Goal: Find contact information: Find contact information

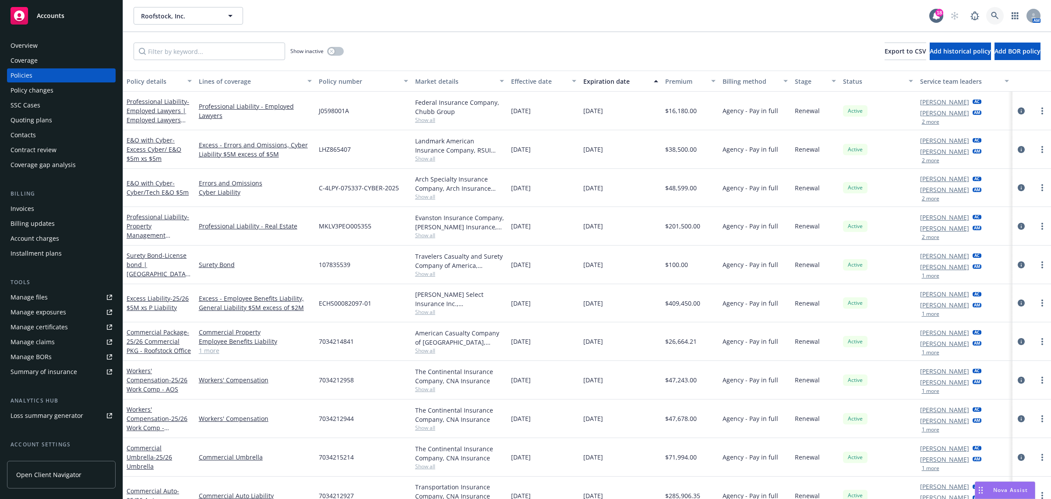
click at [1000, 16] on link at bounding box center [996, 16] width 18 height 18
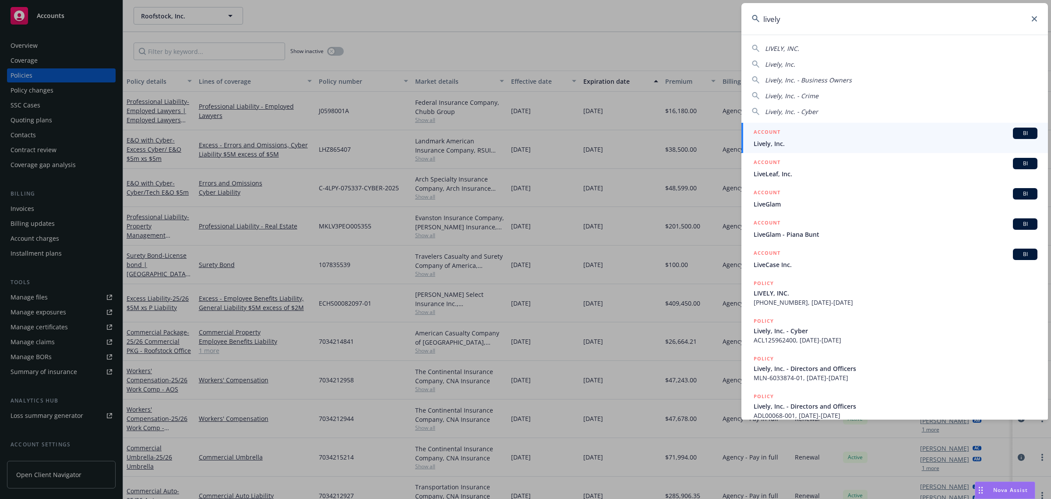
type input "lively"
click at [907, 138] on div "ACCOUNT BI Lively, Inc." at bounding box center [896, 137] width 284 height 21
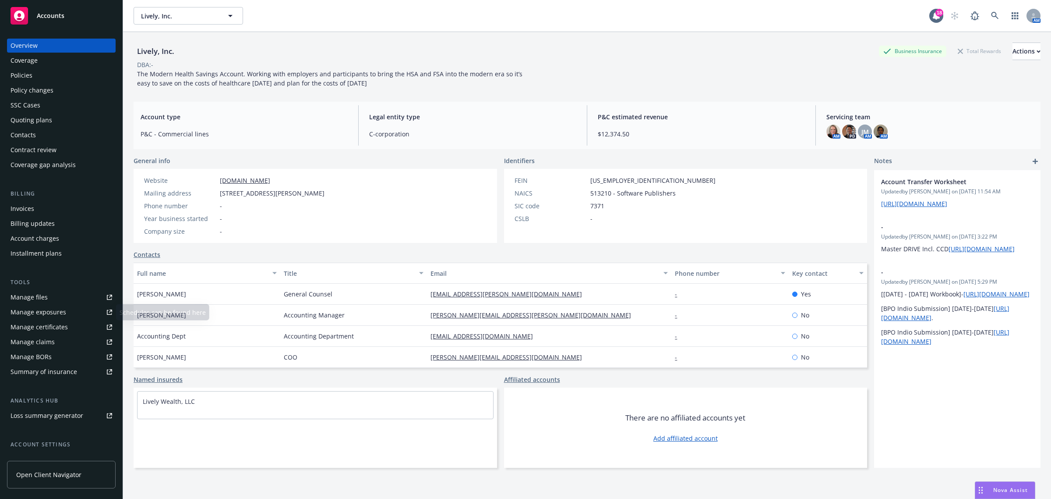
click at [62, 330] on div "Manage certificates" at bounding box center [39, 327] width 57 height 14
click at [47, 62] on div "Coverage" at bounding box center [62, 60] width 102 height 14
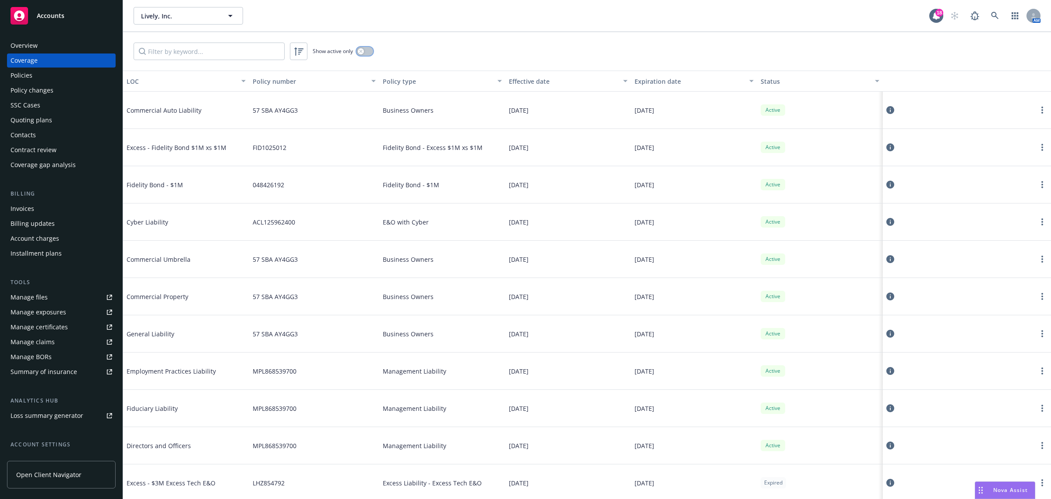
click at [369, 50] on button "button" at bounding box center [365, 51] width 17 height 9
click at [42, 46] on div "Overview" at bounding box center [62, 46] width 102 height 14
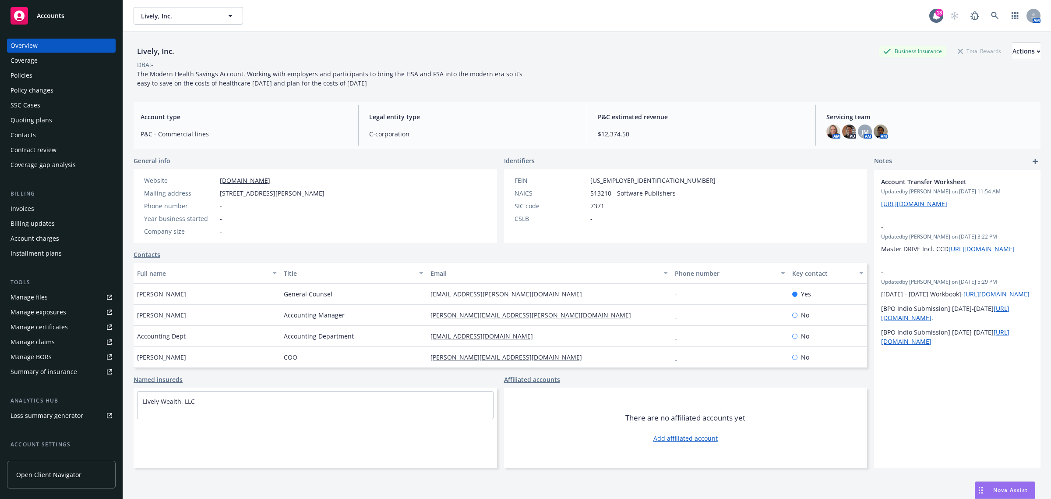
click at [44, 64] on div "Coverage" at bounding box center [62, 60] width 102 height 14
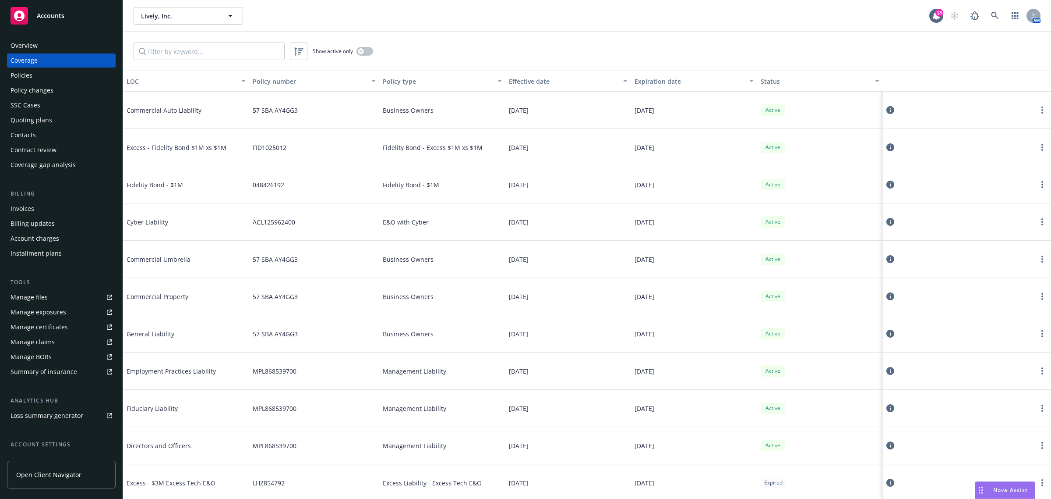
click at [266, 300] on span "57 SBA AY4GG3" at bounding box center [275, 296] width 45 height 9
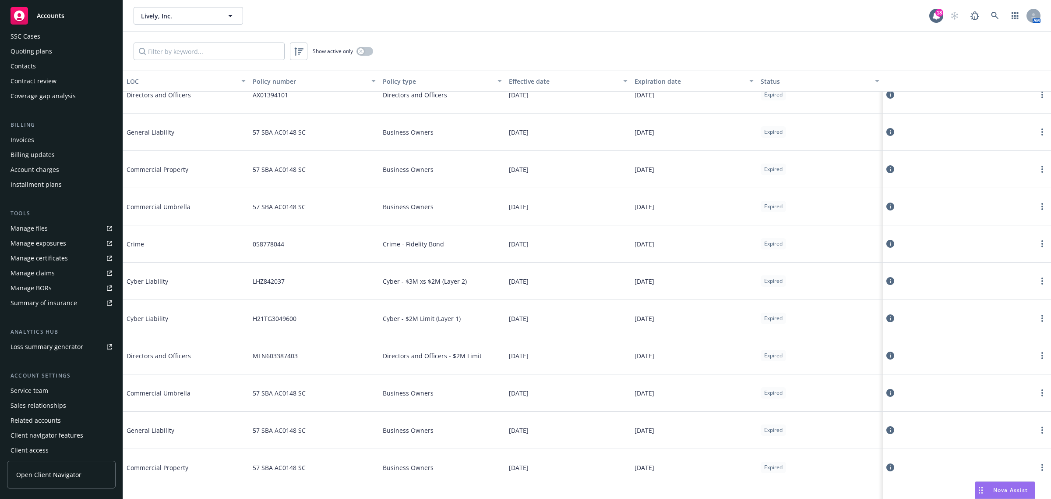
scroll to position [71, 0]
click at [40, 386] on div "Service team" at bounding box center [30, 388] width 38 height 14
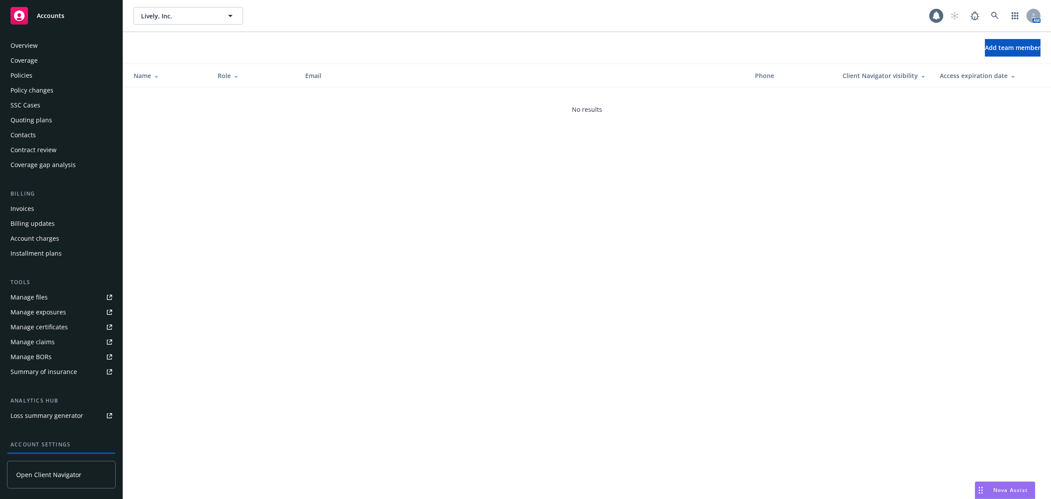
scroll to position [71, 0]
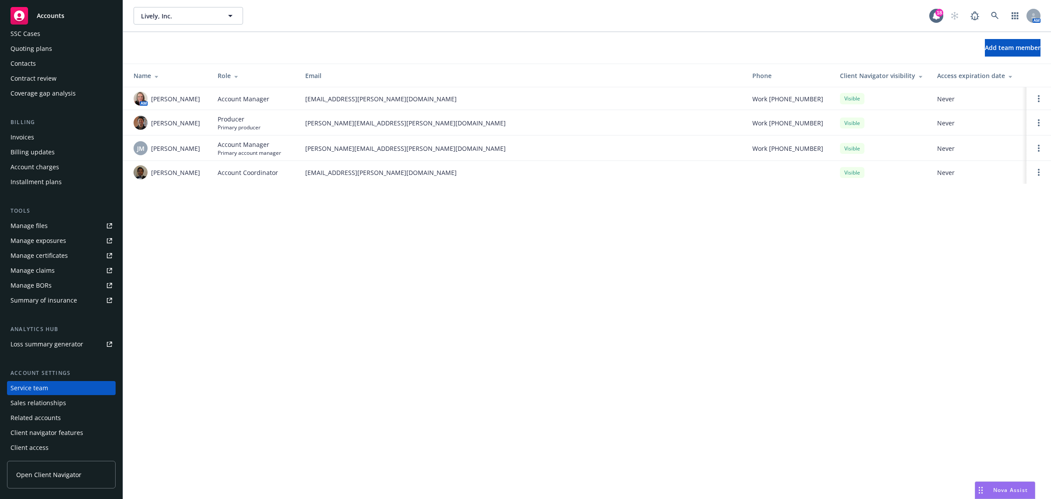
drag, startPoint x: 258, startPoint y: 75, endPoint x: 258, endPoint y: 80, distance: 4.8
click at [258, 74] on div "Role" at bounding box center [255, 75] width 74 height 9
click at [257, 125] on span "Account Manager" at bounding box center [250, 121] width 64 height 9
click at [251, 152] on span "Account Manager" at bounding box center [244, 149] width 52 height 9
click at [143, 126] on span "JM" at bounding box center [140, 125] width 7 height 9
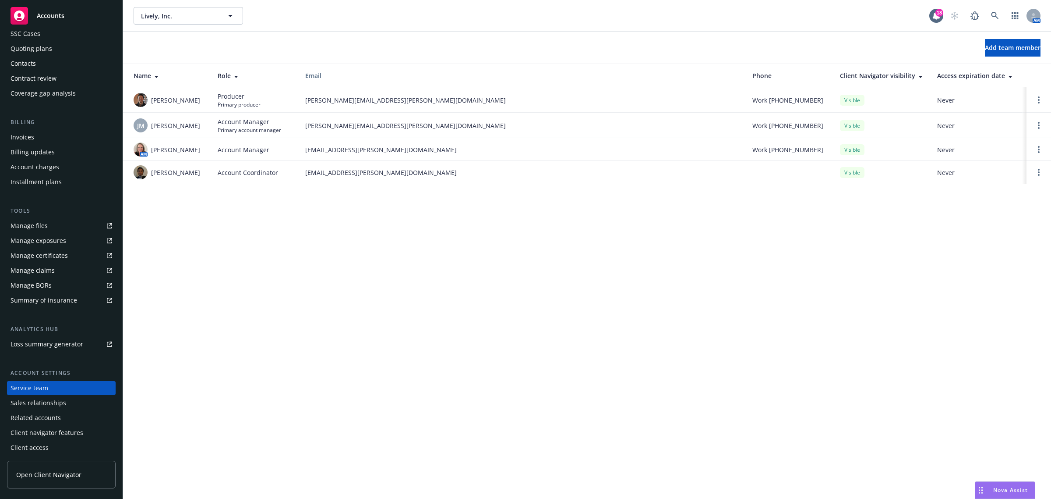
click at [347, 129] on span "johanna.meehan@newfront.com" at bounding box center [521, 125] width 433 height 9
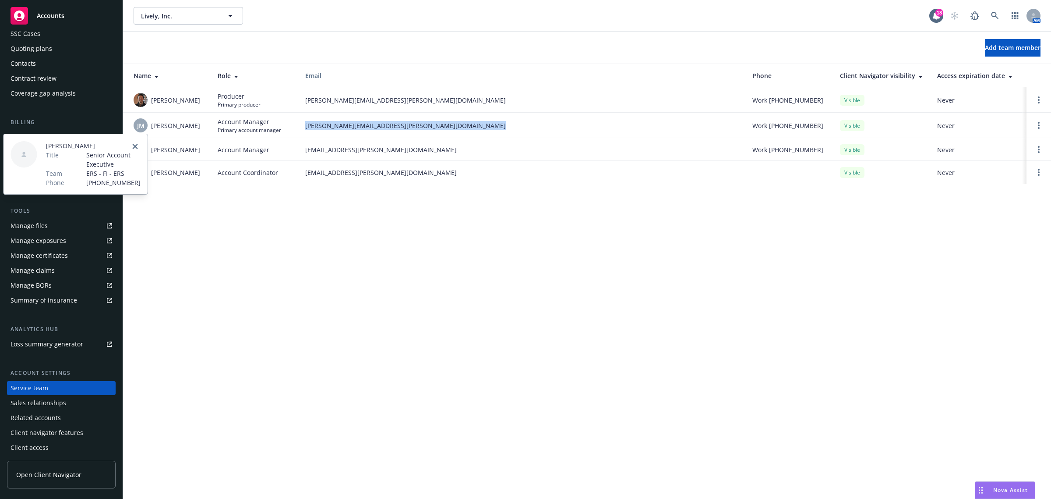
click at [347, 129] on span "johanna.meehan@newfront.com" at bounding box center [521, 125] width 433 height 9
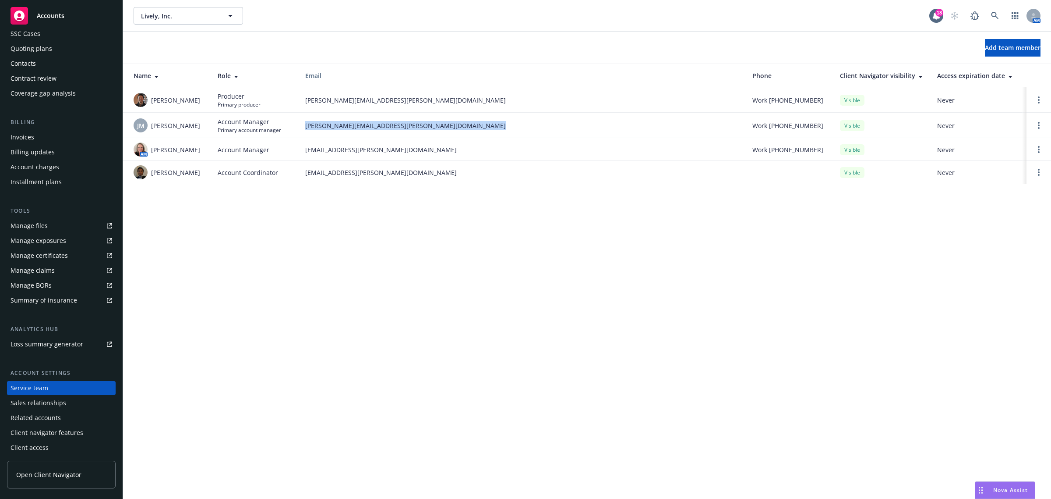
copy span "johanna.meehan@newfront.com"
click at [176, 355] on div "Lively, Inc. Lively, Inc. 18 AM Add team member Name Role Email Phone Client Na…" at bounding box center [587, 249] width 928 height 499
click at [345, 127] on span "johanna.meehan@newfront.com" at bounding box center [521, 125] width 433 height 9
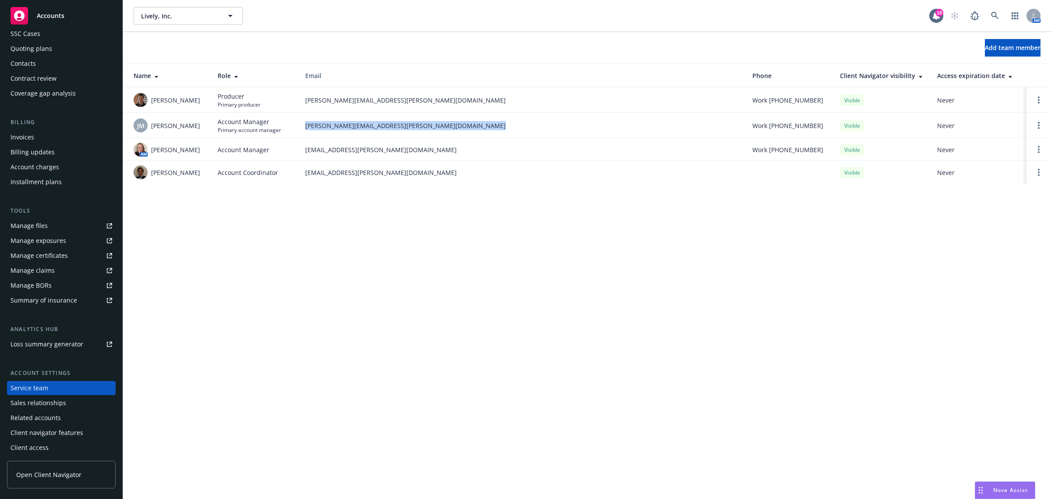
copy span "johanna.meehan@newfront.com"
click at [999, 15] on icon at bounding box center [995, 16] width 8 height 8
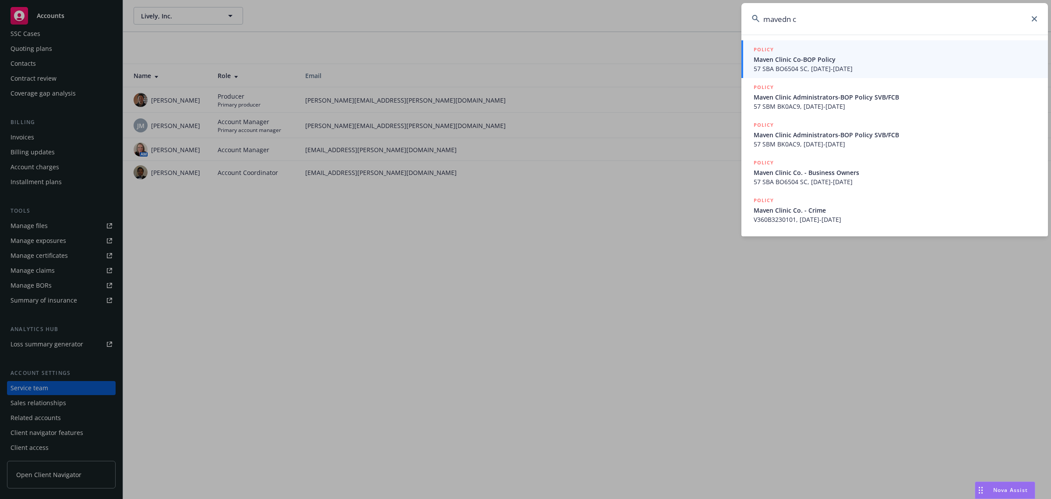
type input "mavedn c"
click at [891, 46] on div "POLICY" at bounding box center [896, 50] width 284 height 10
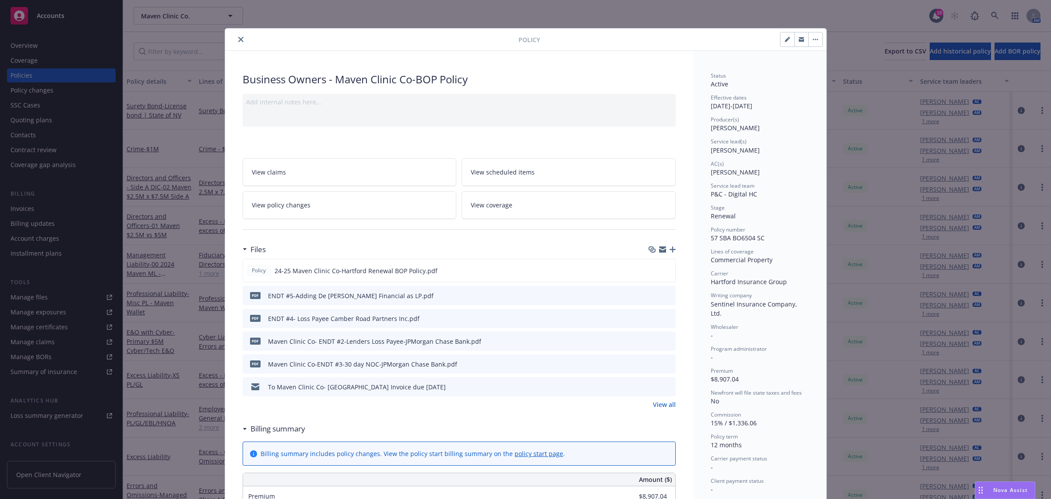
click at [240, 41] on button "close" at bounding box center [241, 39] width 11 height 11
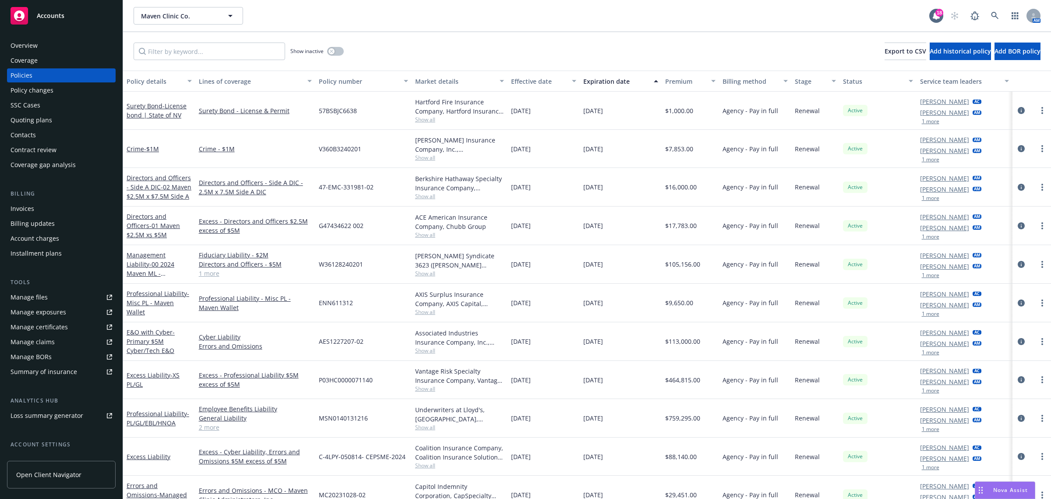
click at [18, 45] on div "Overview" at bounding box center [24, 46] width 27 height 14
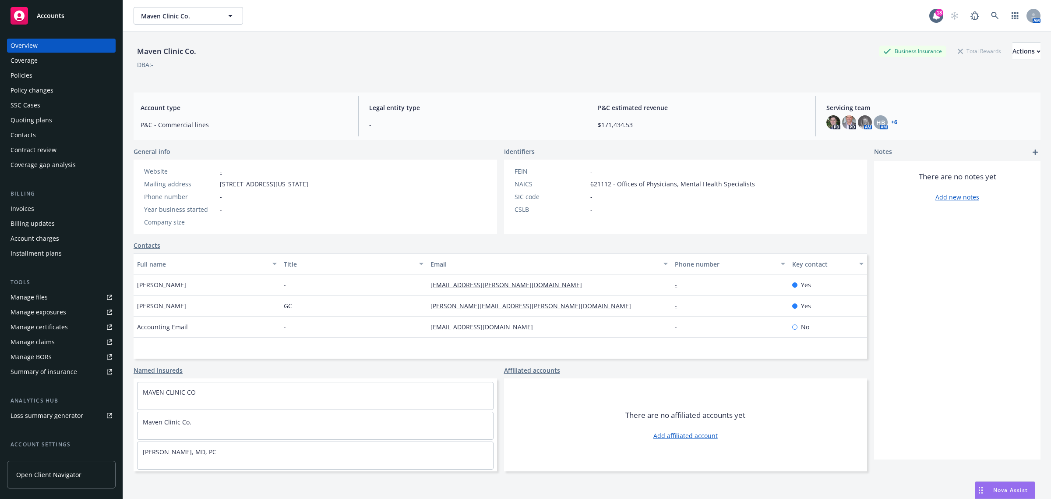
click at [40, 323] on div "Manage certificates" at bounding box center [39, 327] width 57 height 14
click at [991, 17] on link at bounding box center [996, 16] width 18 height 18
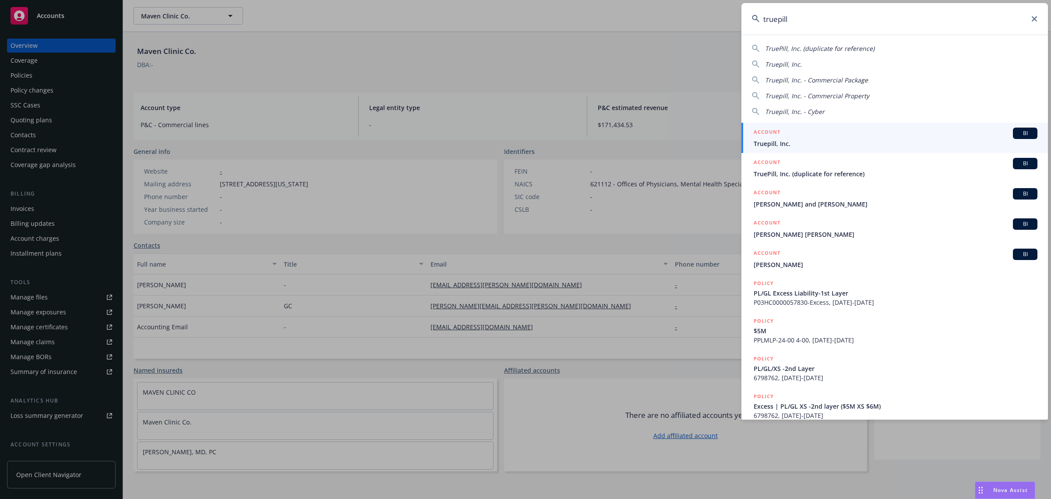
type input "truepill"
click at [842, 137] on div "ACCOUNT BI" at bounding box center [896, 132] width 284 height 11
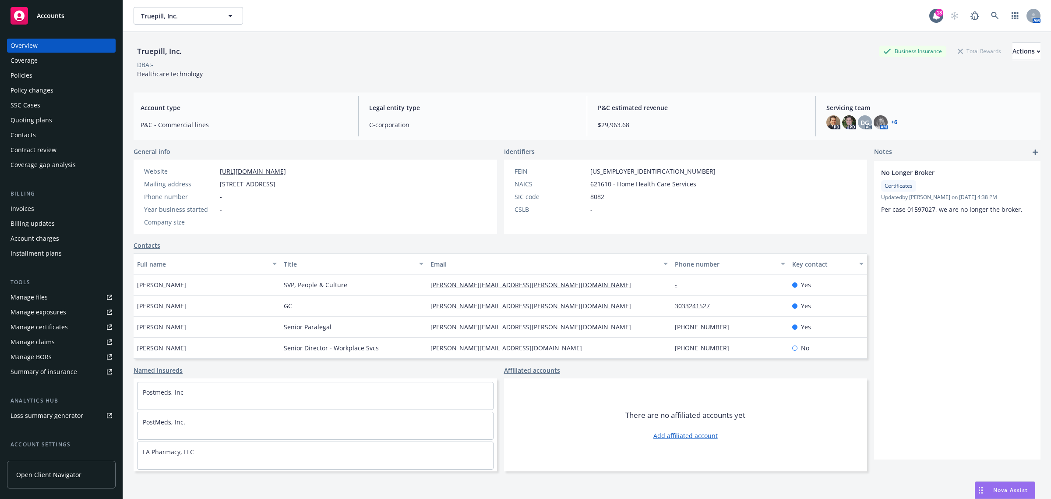
click at [60, 323] on div "Manage certificates" at bounding box center [39, 327] width 57 height 14
click at [991, 15] on icon at bounding box center [995, 16] width 8 height 8
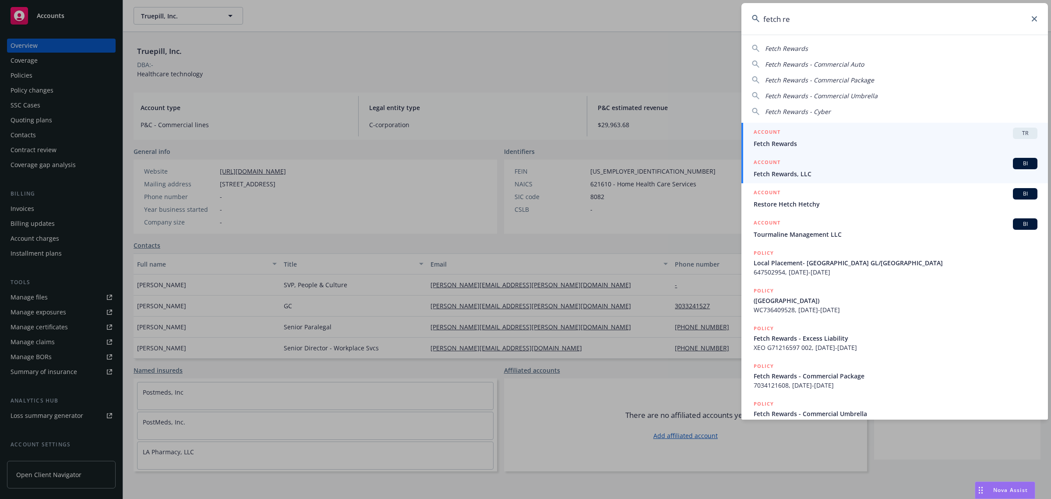
type input "fetch re"
click at [800, 175] on span "Fetch Rewards, LLC" at bounding box center [896, 173] width 284 height 9
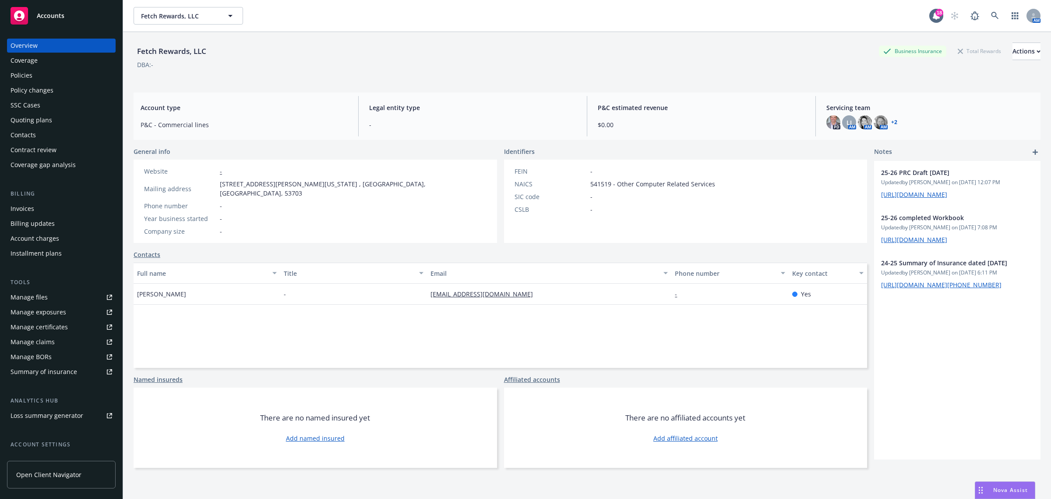
click at [71, 62] on div "Coverage" at bounding box center [62, 60] width 102 height 14
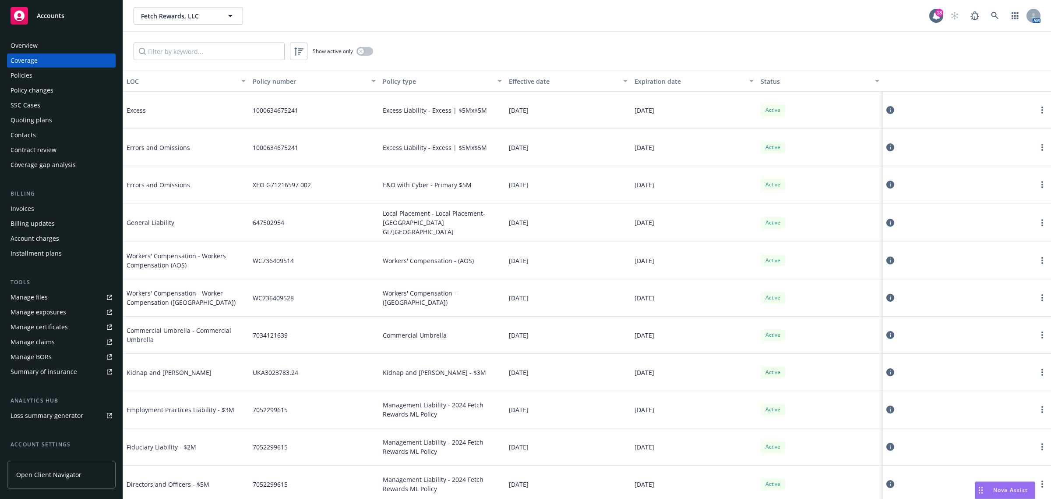
click at [639, 77] on div "Expiration date" at bounding box center [690, 81] width 110 height 9
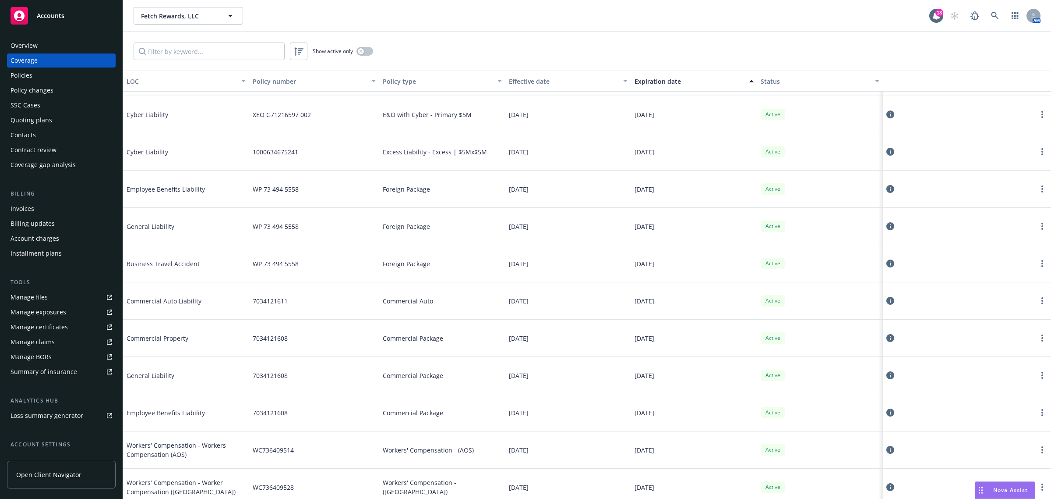
scroll to position [356, 0]
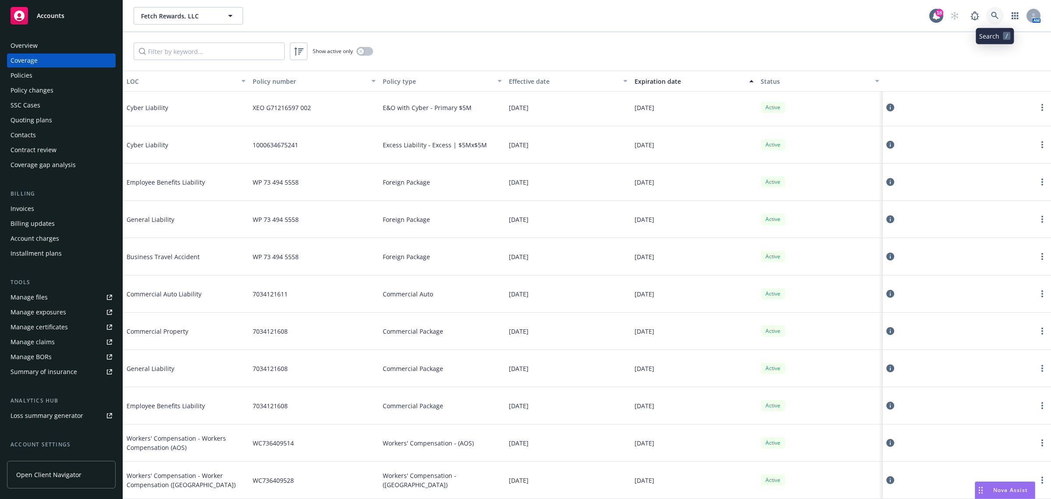
click at [993, 18] on icon at bounding box center [995, 16] width 8 height 8
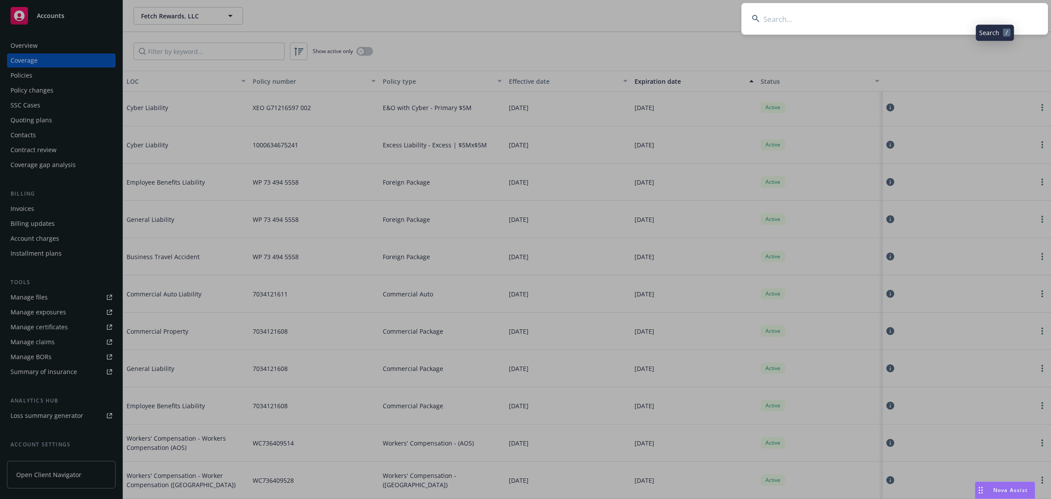
click at [993, 18] on input at bounding box center [895, 19] width 307 height 32
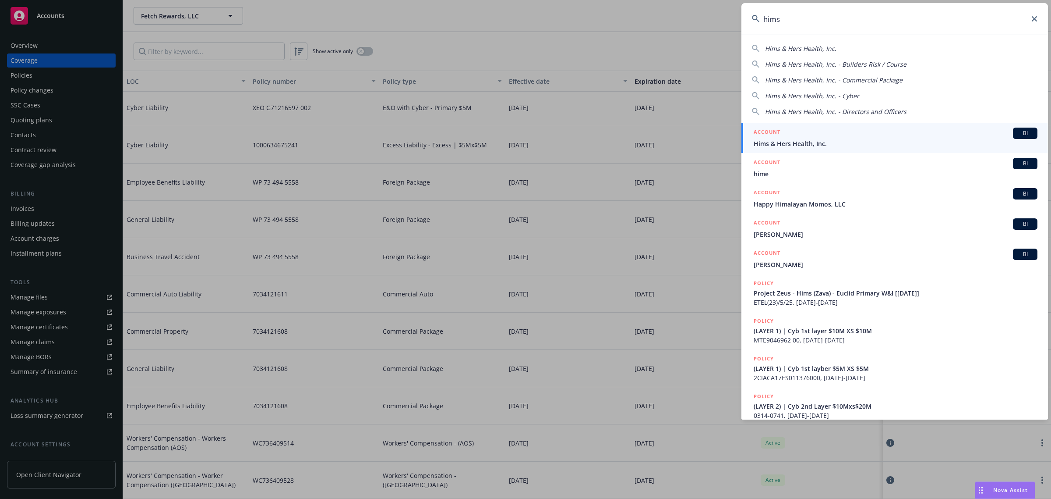
type input "hims"
click at [826, 139] on span "Hims & Hers Health, Inc." at bounding box center [896, 143] width 284 height 9
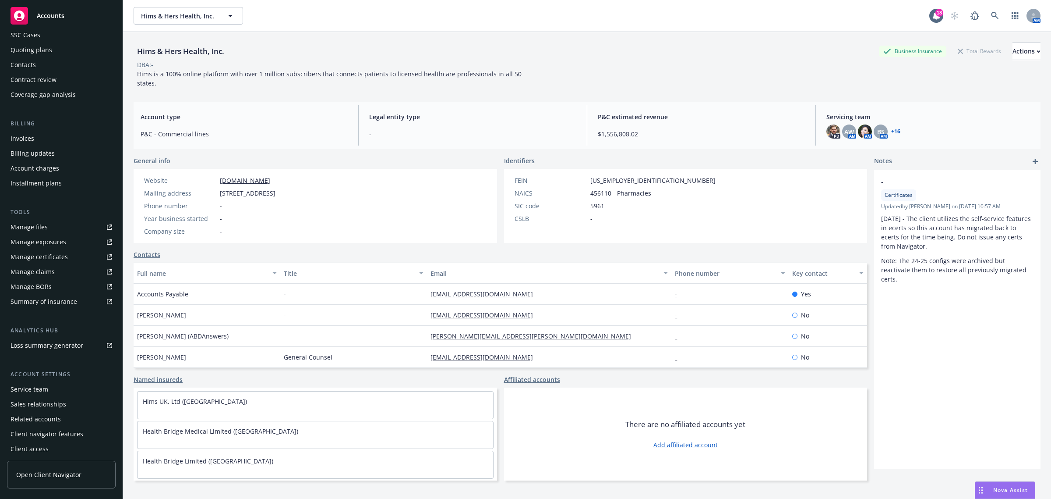
scroll to position [71, 0]
click at [77, 387] on div "Service team" at bounding box center [62, 388] width 102 height 14
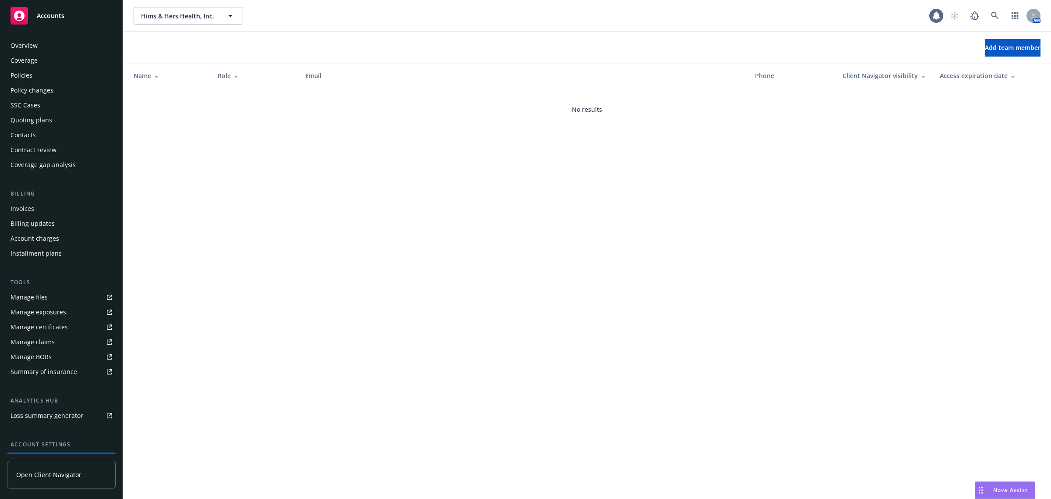
scroll to position [71, 0]
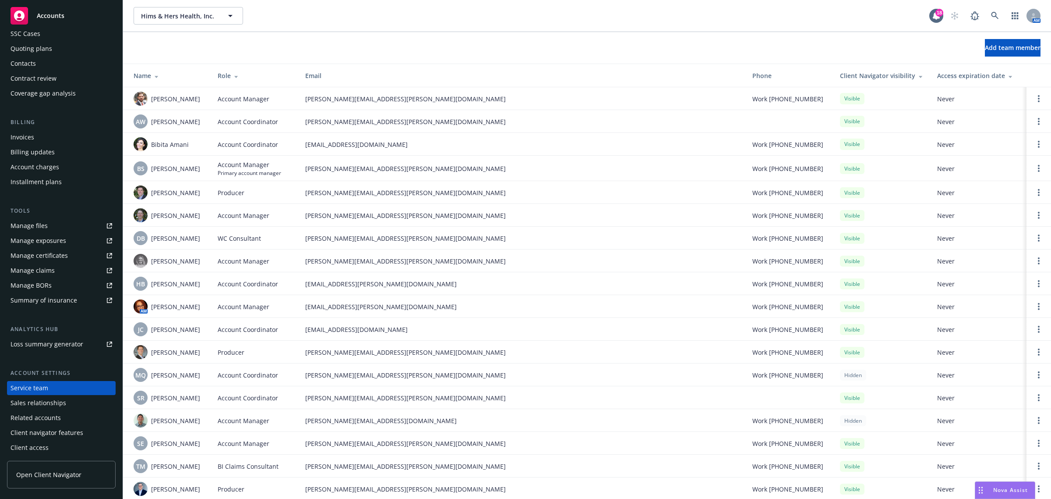
click at [264, 79] on div "Role" at bounding box center [255, 75] width 74 height 9
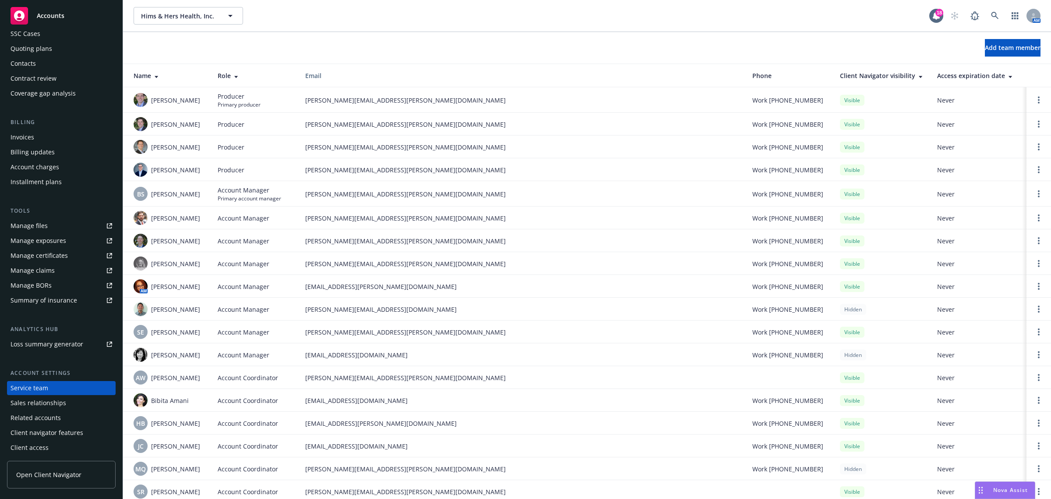
click at [352, 195] on span "brian.schmid@newfront.com" at bounding box center [521, 193] width 433 height 9
click at [349, 241] on span "dan.lindell@newfront.com" at bounding box center [521, 240] width 433 height 9
click at [345, 283] on span "jenni.mosley@newfront.com" at bounding box center [521, 286] width 433 height 9
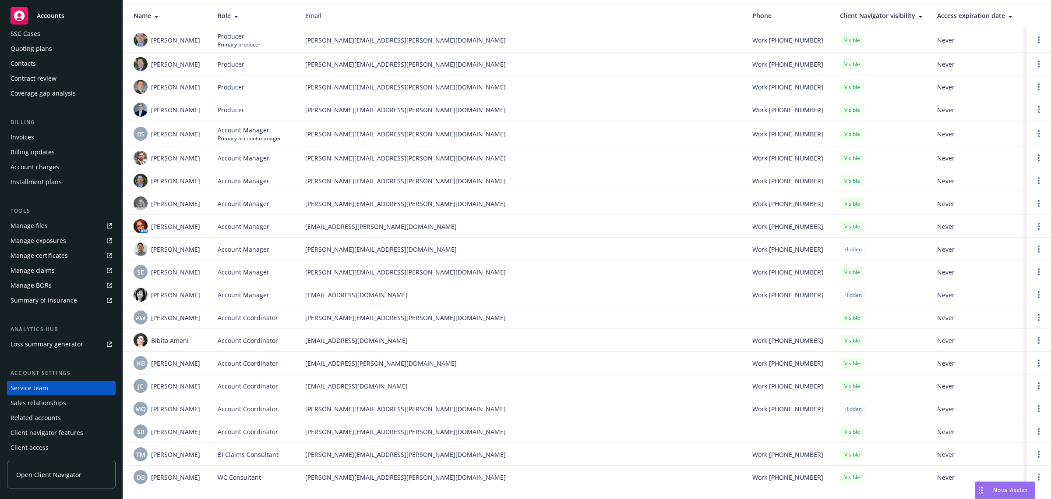
scroll to position [64, 0]
click at [338, 428] on span "sarah.rocha@newfront.com" at bounding box center [521, 431] width 433 height 9
copy span "sarah.rocha@newfront.com"
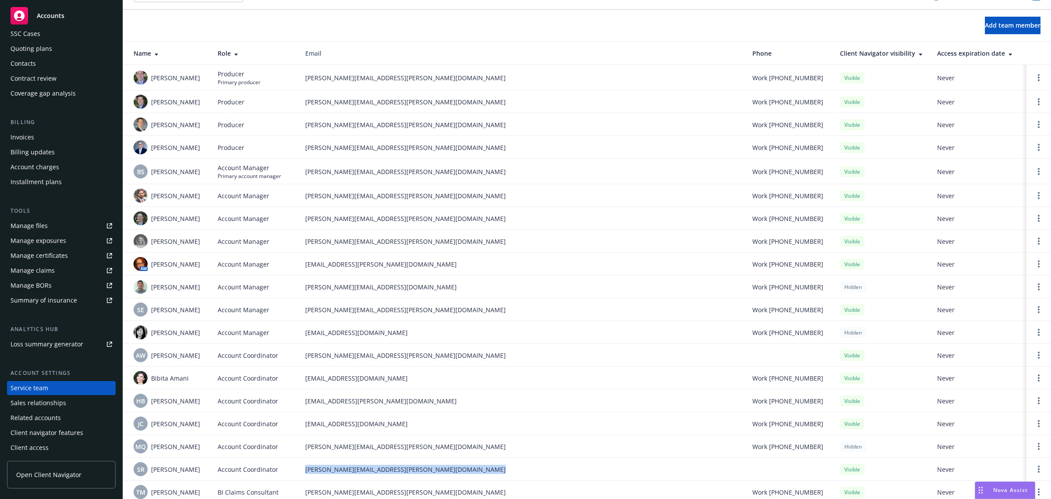
scroll to position [0, 0]
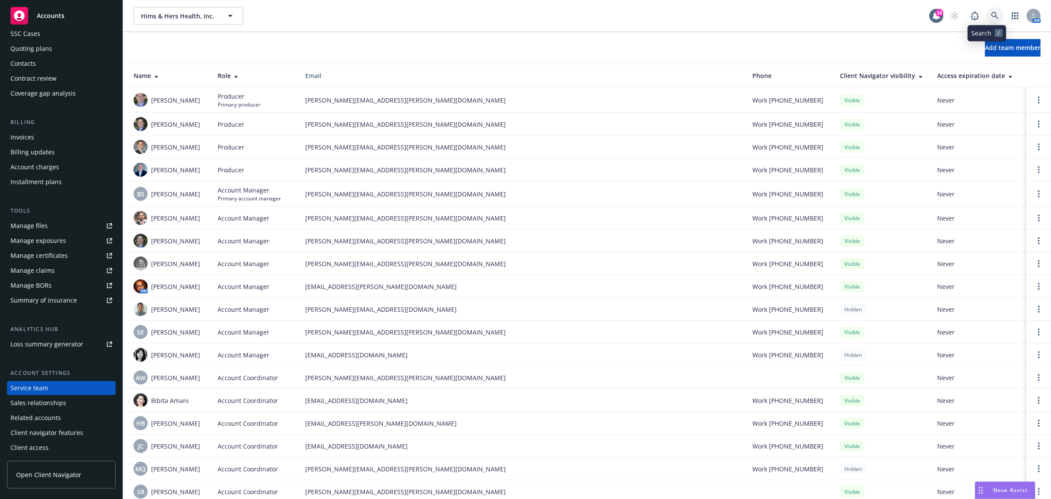
click at [990, 20] on link at bounding box center [996, 16] width 18 height 18
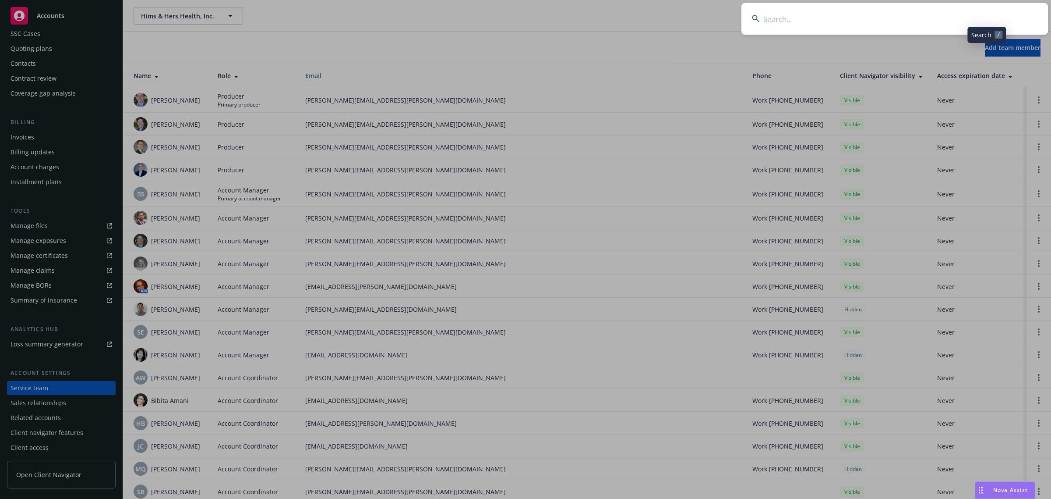
click at [981, 21] on input at bounding box center [895, 19] width 307 height 32
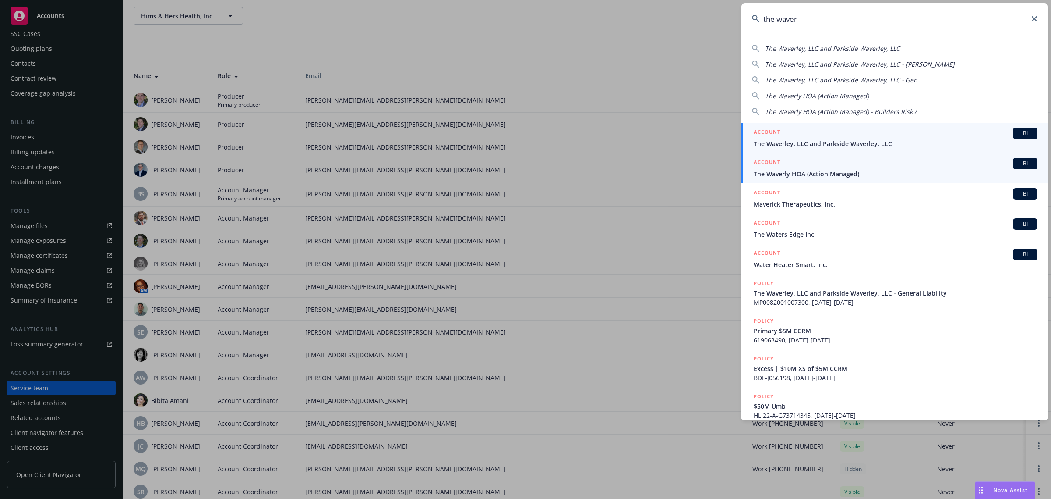
type input "the waver"
click at [849, 176] on span "The Waverly HOA (Action Managed)" at bounding box center [896, 173] width 284 height 9
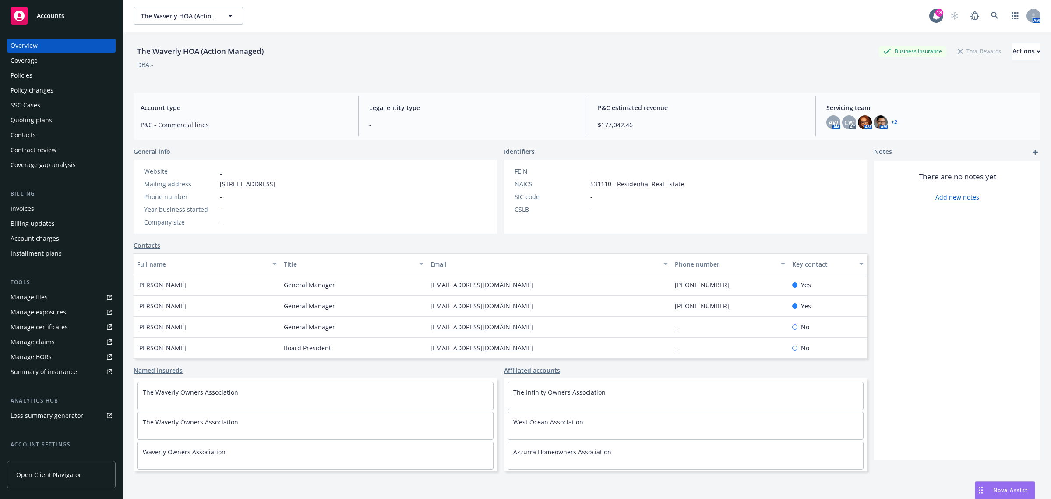
click at [53, 60] on div "Coverage" at bounding box center [62, 60] width 102 height 14
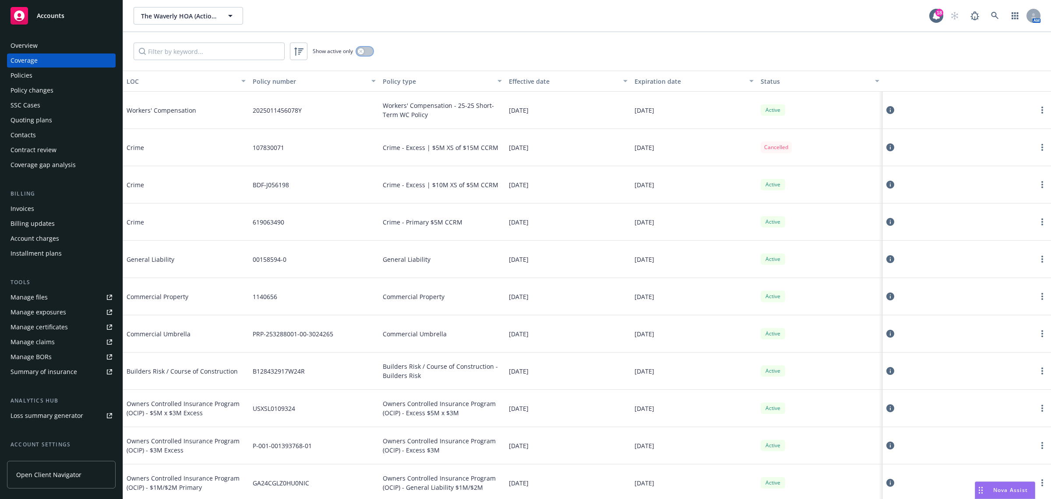
drag, startPoint x: 369, startPoint y: 50, endPoint x: 355, endPoint y: 45, distance: 14.7
click at [369, 50] on button "button" at bounding box center [365, 51] width 17 height 9
